Goal: Use online tool/utility: Utilize a website feature to perform a specific function

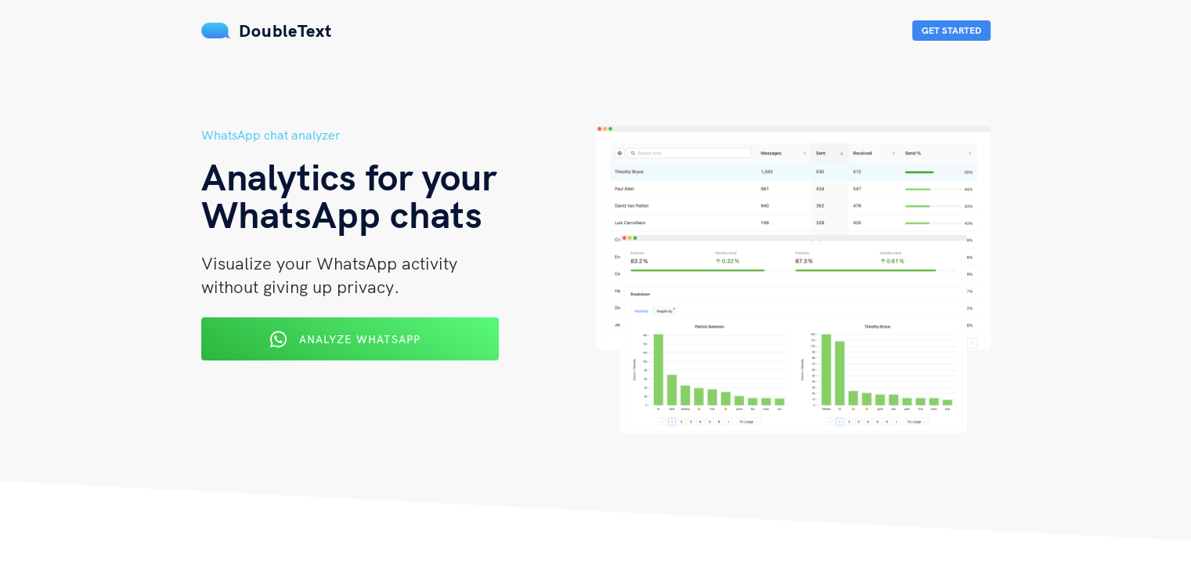
click at [327, 334] on span "Analyze WhatsApp" at bounding box center [359, 339] width 121 height 14
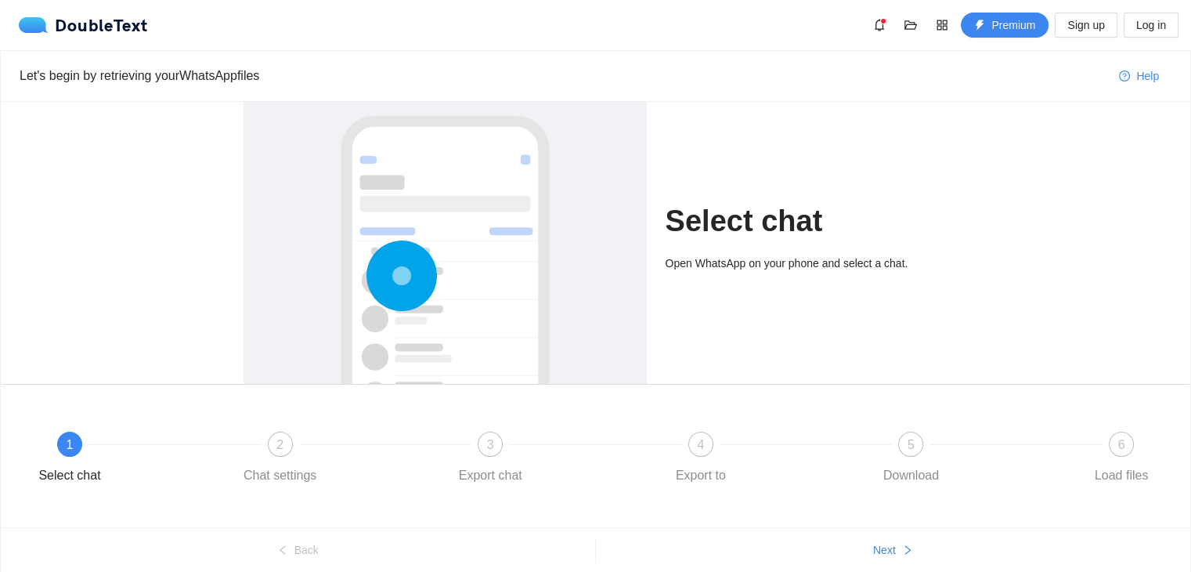
click at [432, 238] on div at bounding box center [445, 328] width 372 height 468
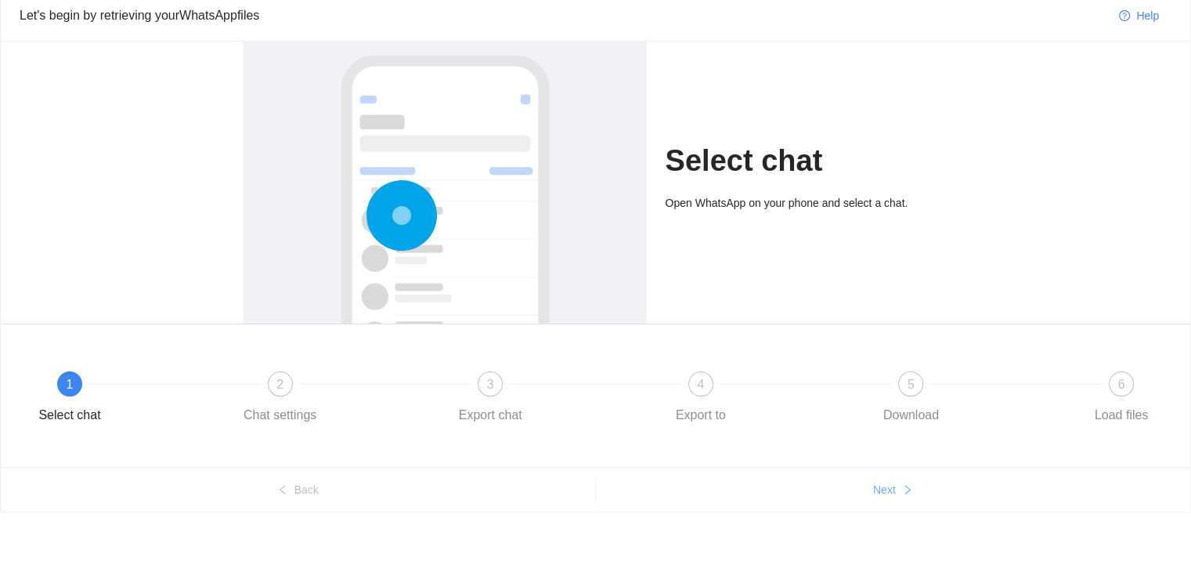
click at [890, 486] on span "Next" at bounding box center [884, 489] width 23 height 17
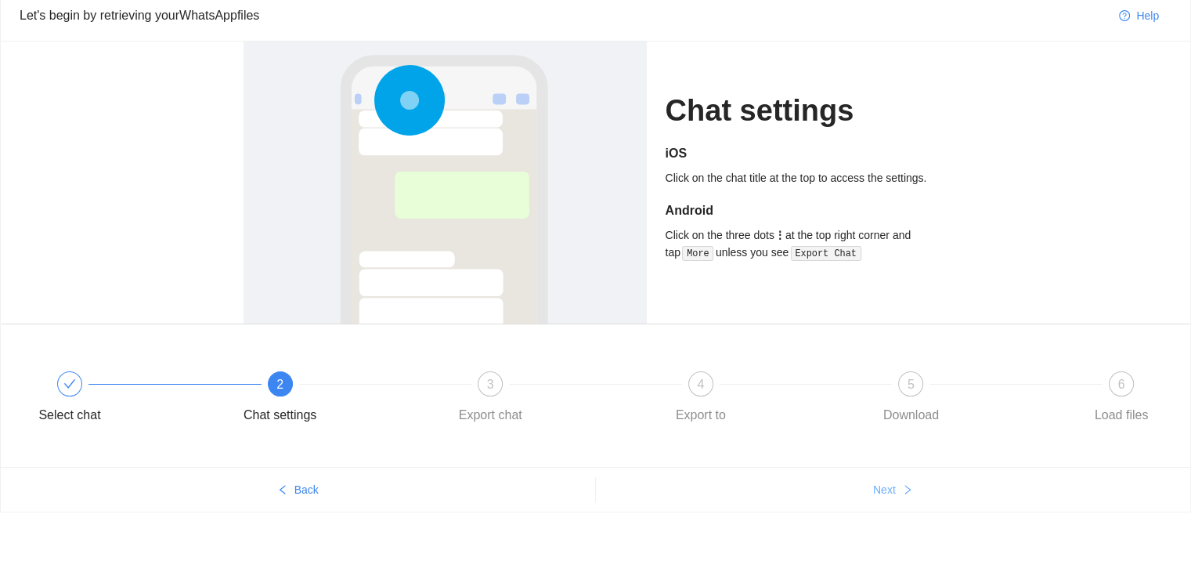
click at [890, 486] on span "Next" at bounding box center [884, 489] width 23 height 17
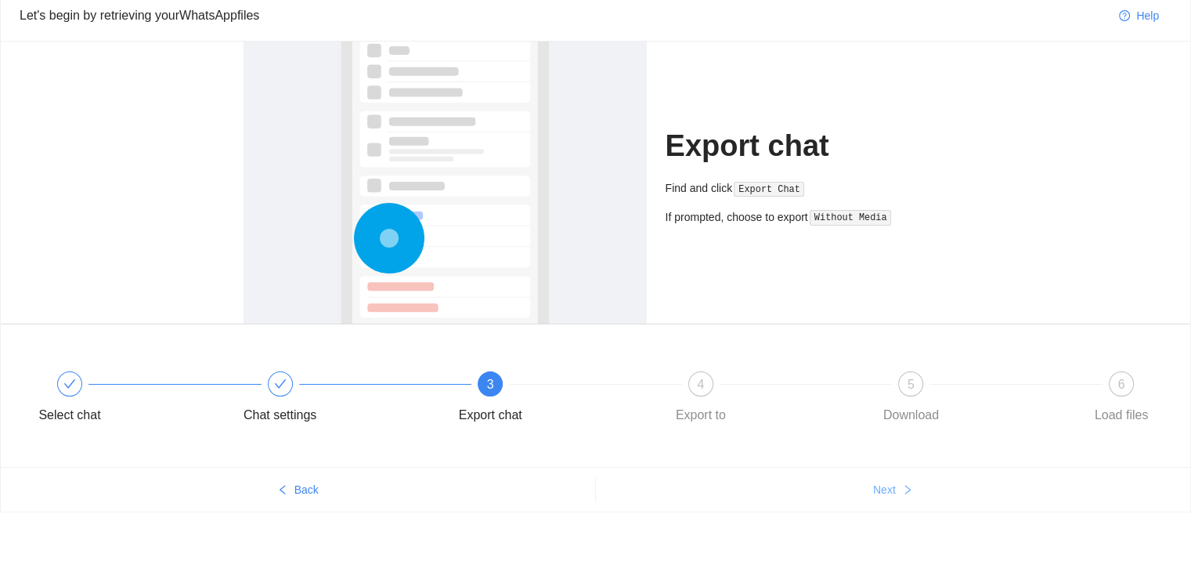
click at [890, 486] on span "Next" at bounding box center [884, 489] width 23 height 17
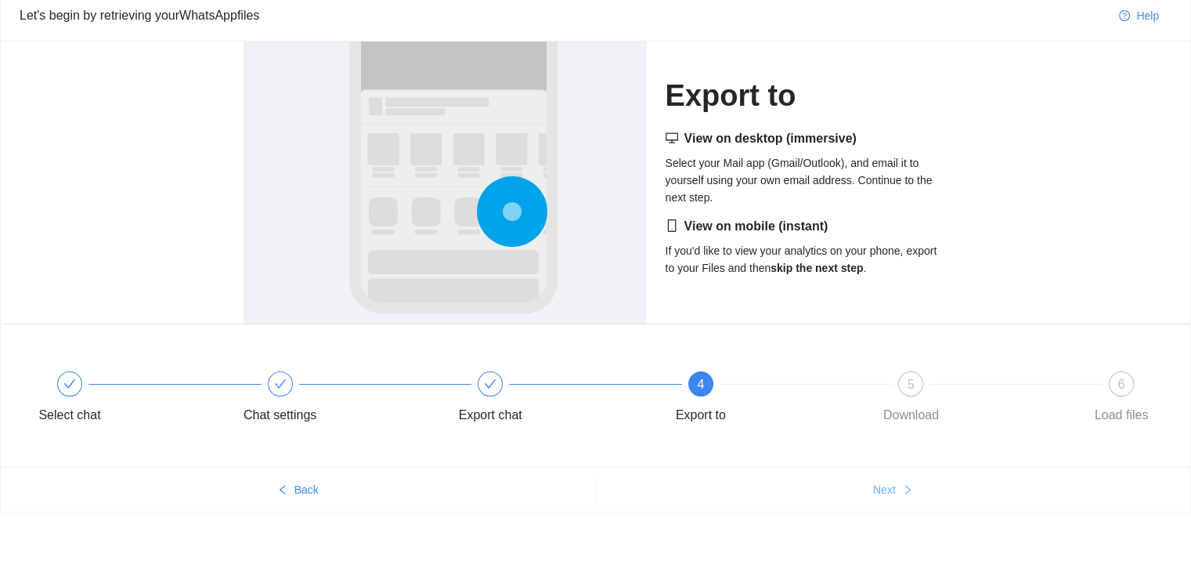
click at [890, 486] on span "Next" at bounding box center [884, 489] width 23 height 17
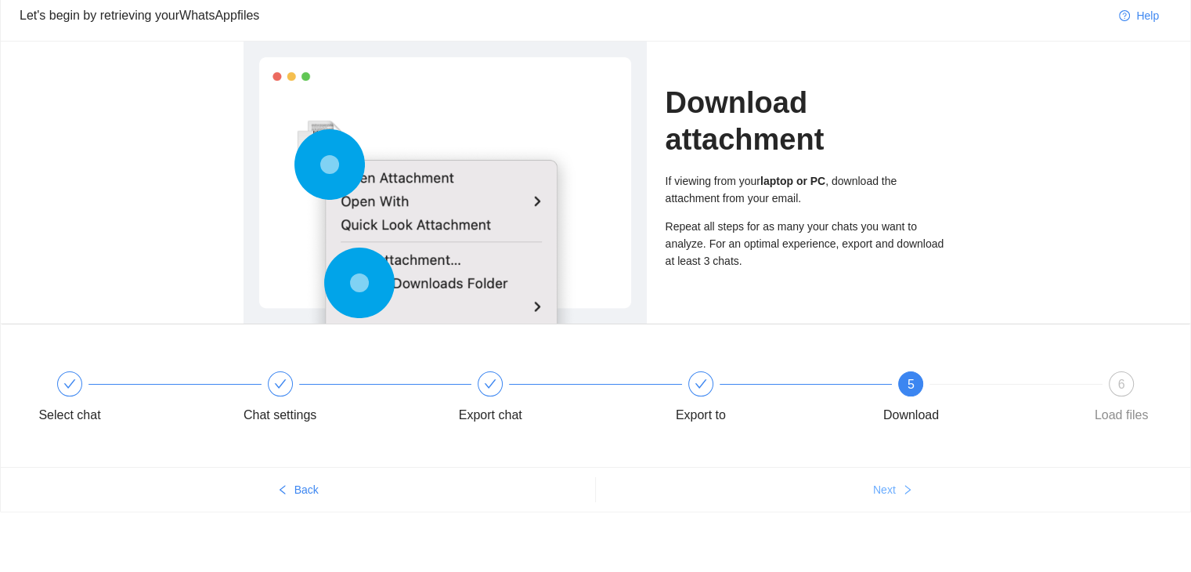
click at [890, 486] on span "Next" at bounding box center [884, 489] width 23 height 17
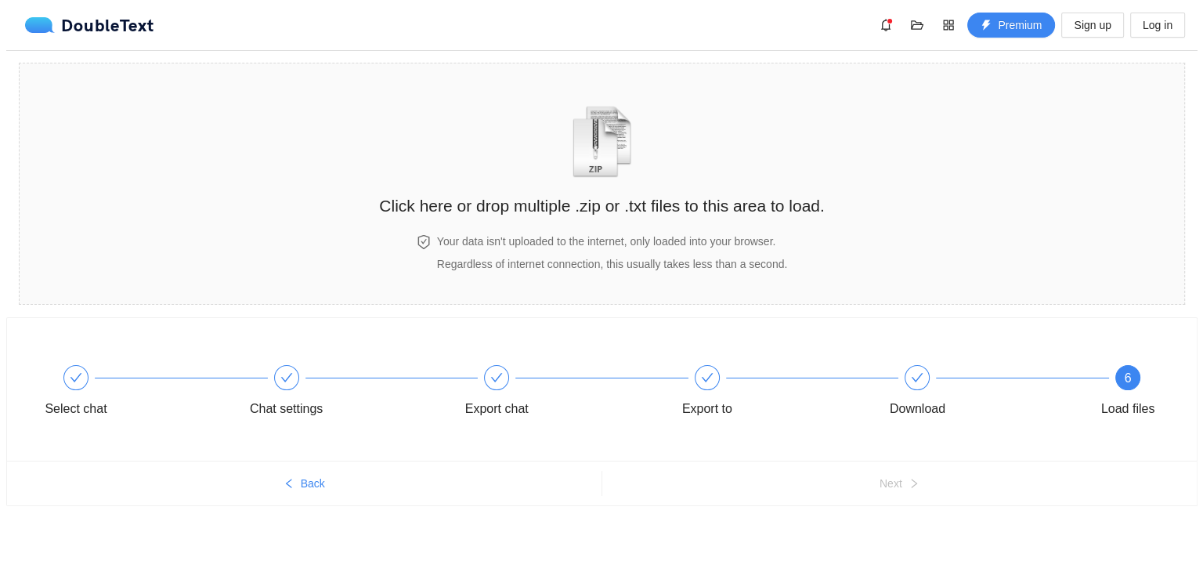
scroll to position [0, 0]
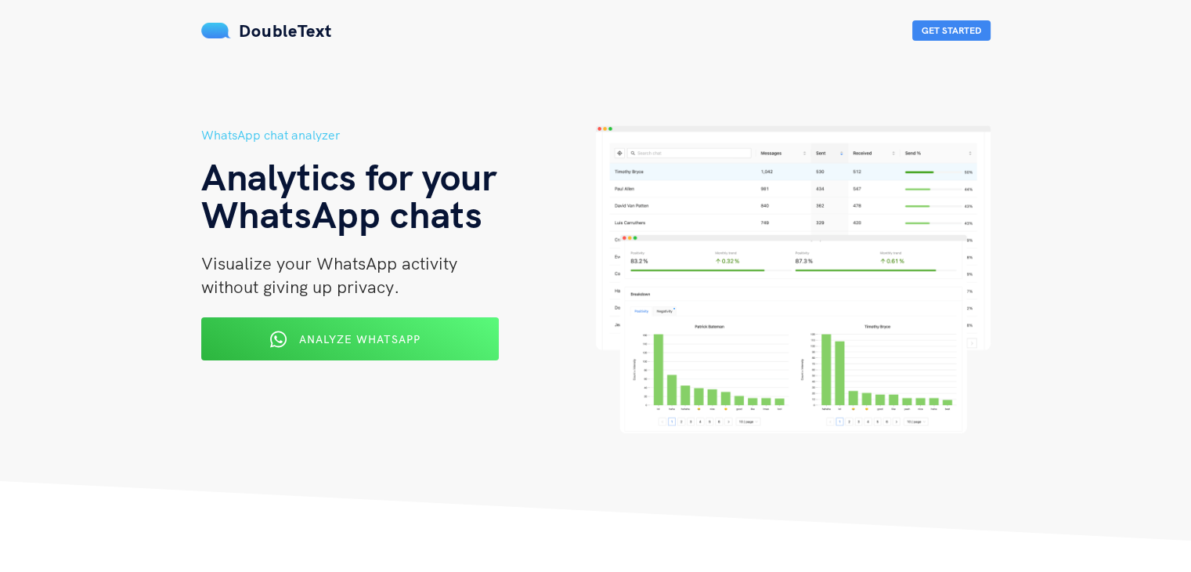
click at [338, 338] on span "Analyze WhatsApp" at bounding box center [359, 339] width 121 height 14
